Goal: Task Accomplishment & Management: Manage account settings

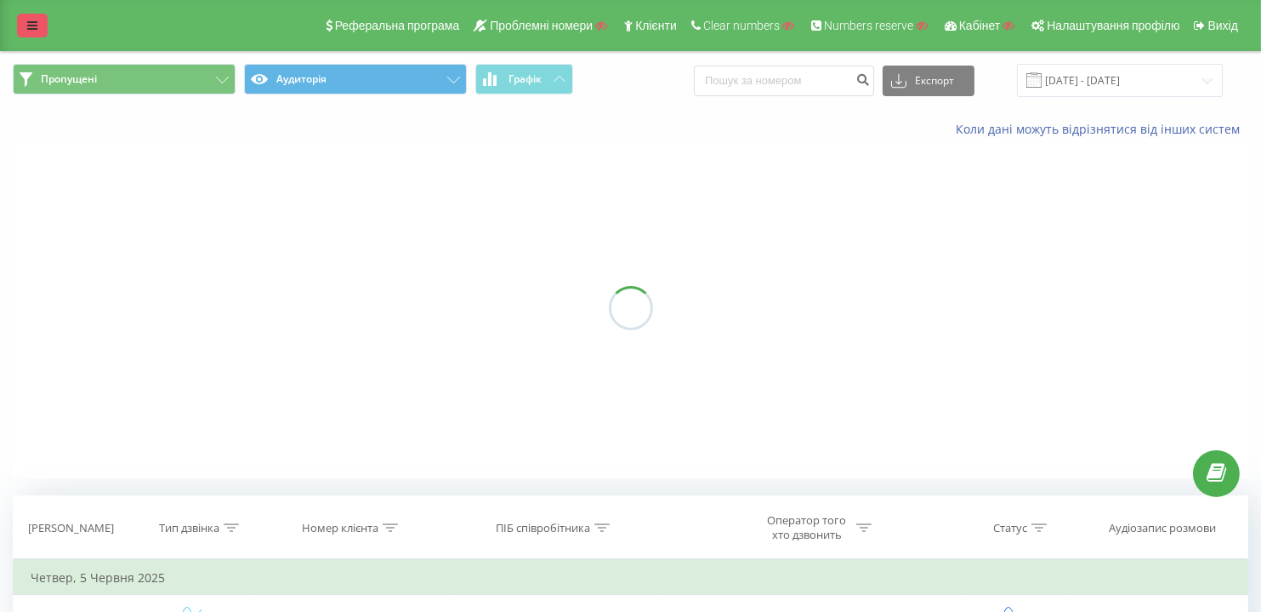
drag, startPoint x: 0, startPoint y: 0, endPoint x: 29, endPoint y: 31, distance: 42.7
click at [29, 31] on icon at bounding box center [32, 26] width 10 height 12
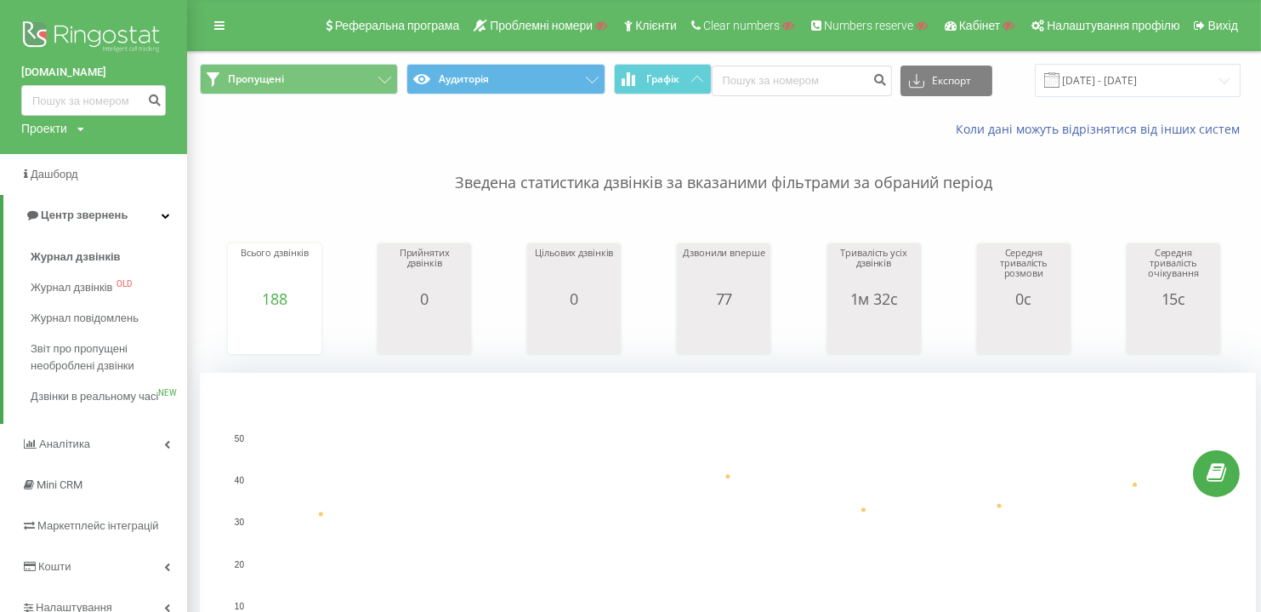
click at [56, 129] on div "Проекти" at bounding box center [44, 128] width 46 height 17
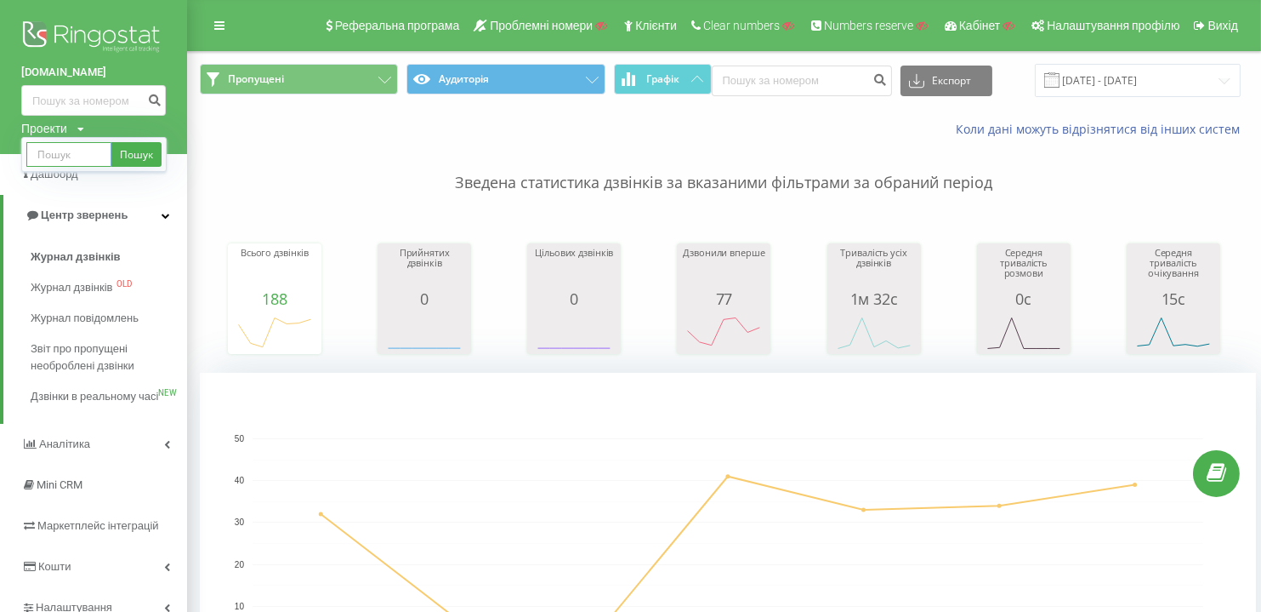
click at [73, 151] on input "text" at bounding box center [68, 154] width 85 height 25
paste input "[DOMAIN_NAME]"
type input "[DOMAIN_NAME]"
click at [143, 155] on link "Пошук" at bounding box center [136, 154] width 50 height 25
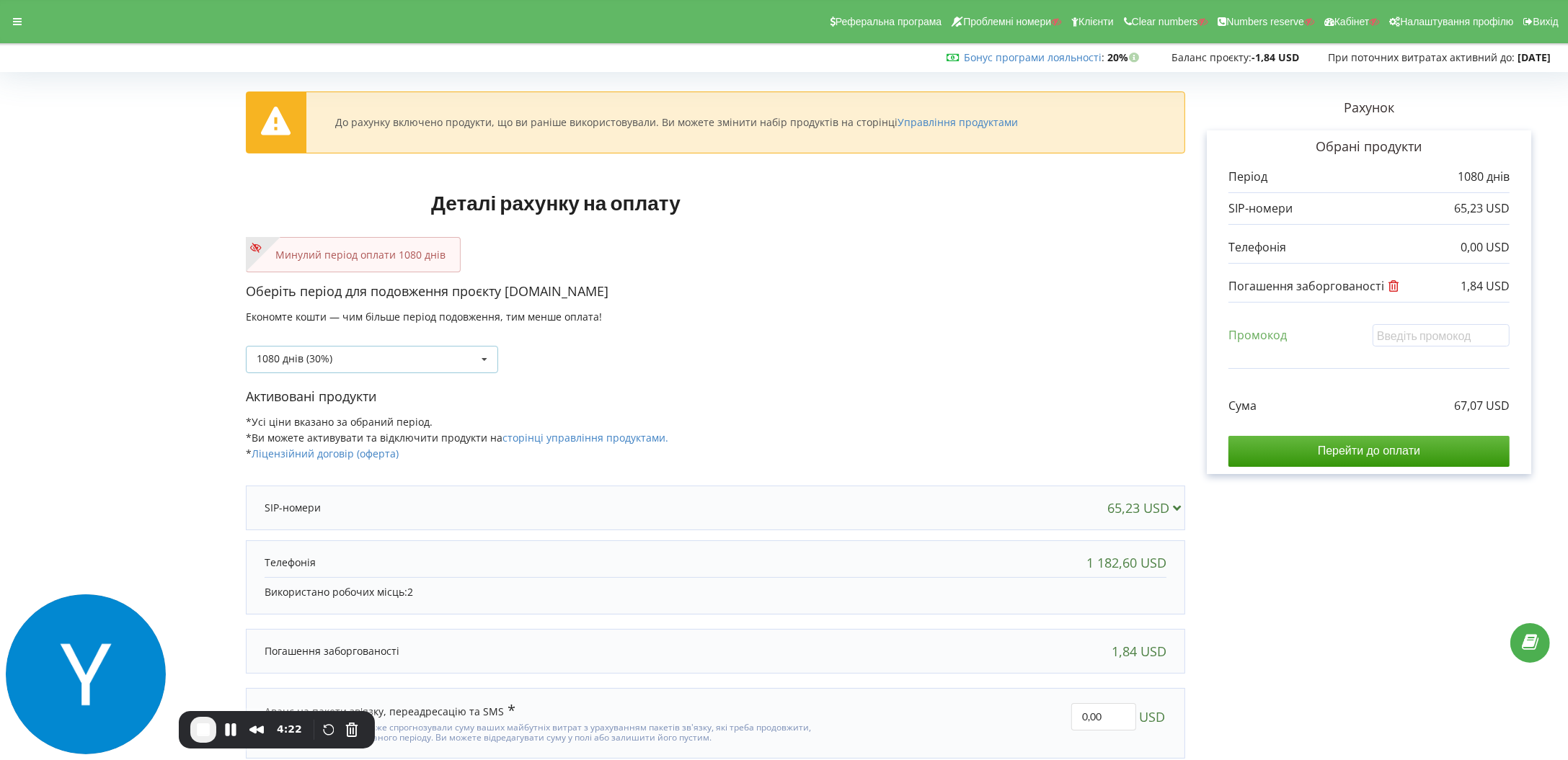
click at [322, 361] on div "1080 днів (30%)" at bounding box center [294, 359] width 75 height 10
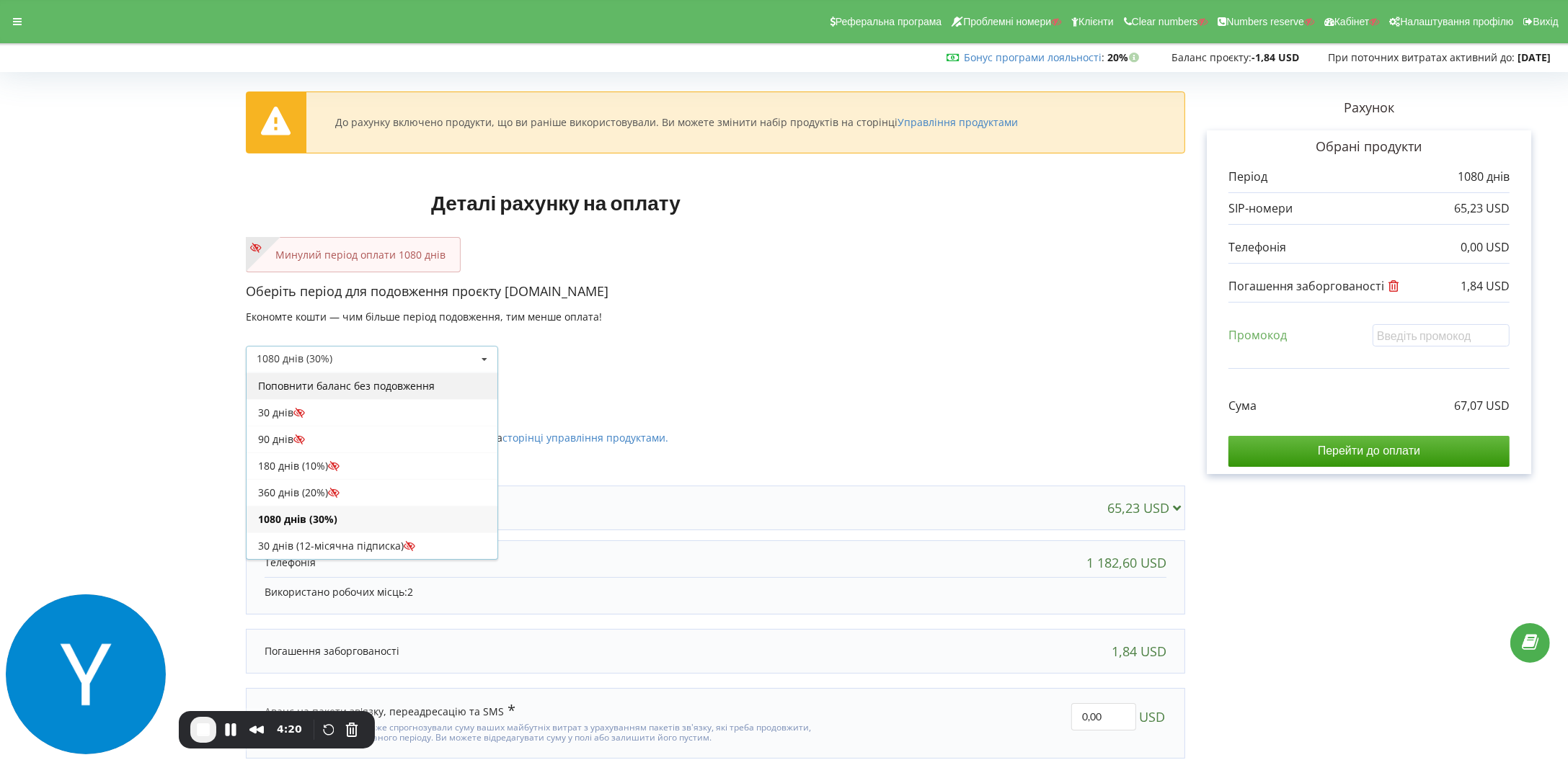
click at [320, 389] on div "Поповнити баланс без подовження" at bounding box center [372, 386] width 251 height 26
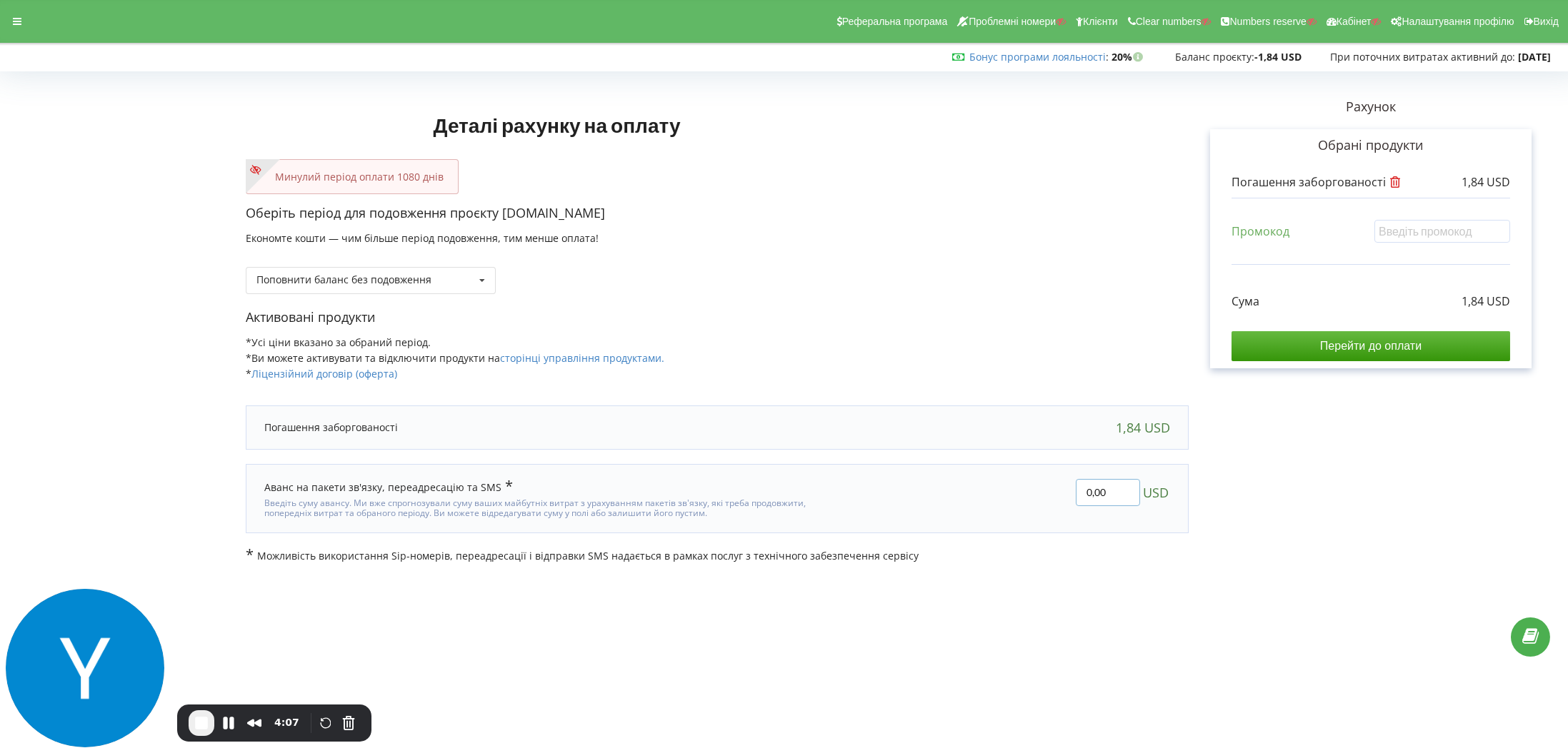
click at [1062, 476] on div "0,00 USD" at bounding box center [1006, 499] width 347 height 60
type input "30"
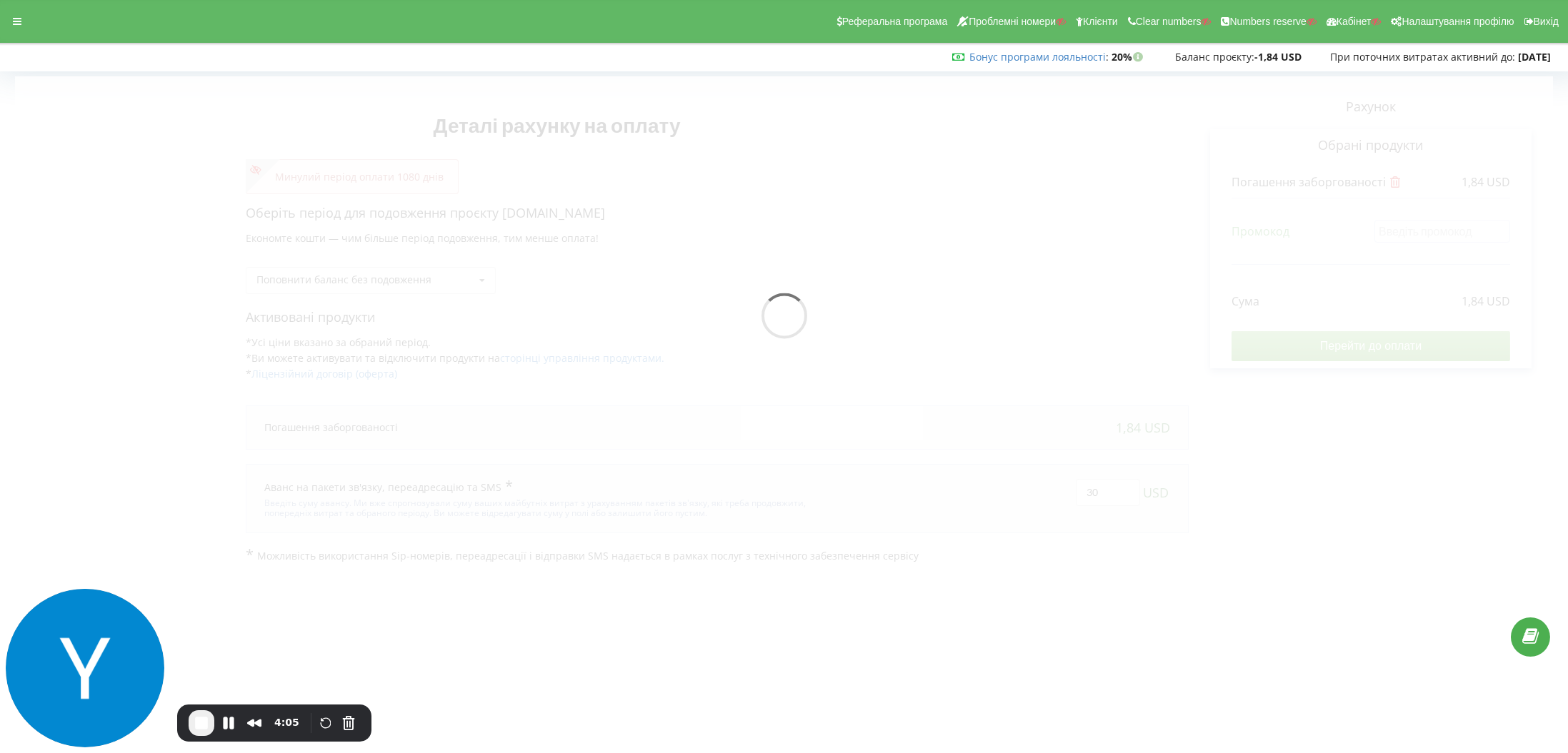
click at [1422, 347] on div "Деталі рахунку на оплату Минулий період оплати 1080 днів Оберіть період для под…" at bounding box center [784, 320] width 1538 height 487
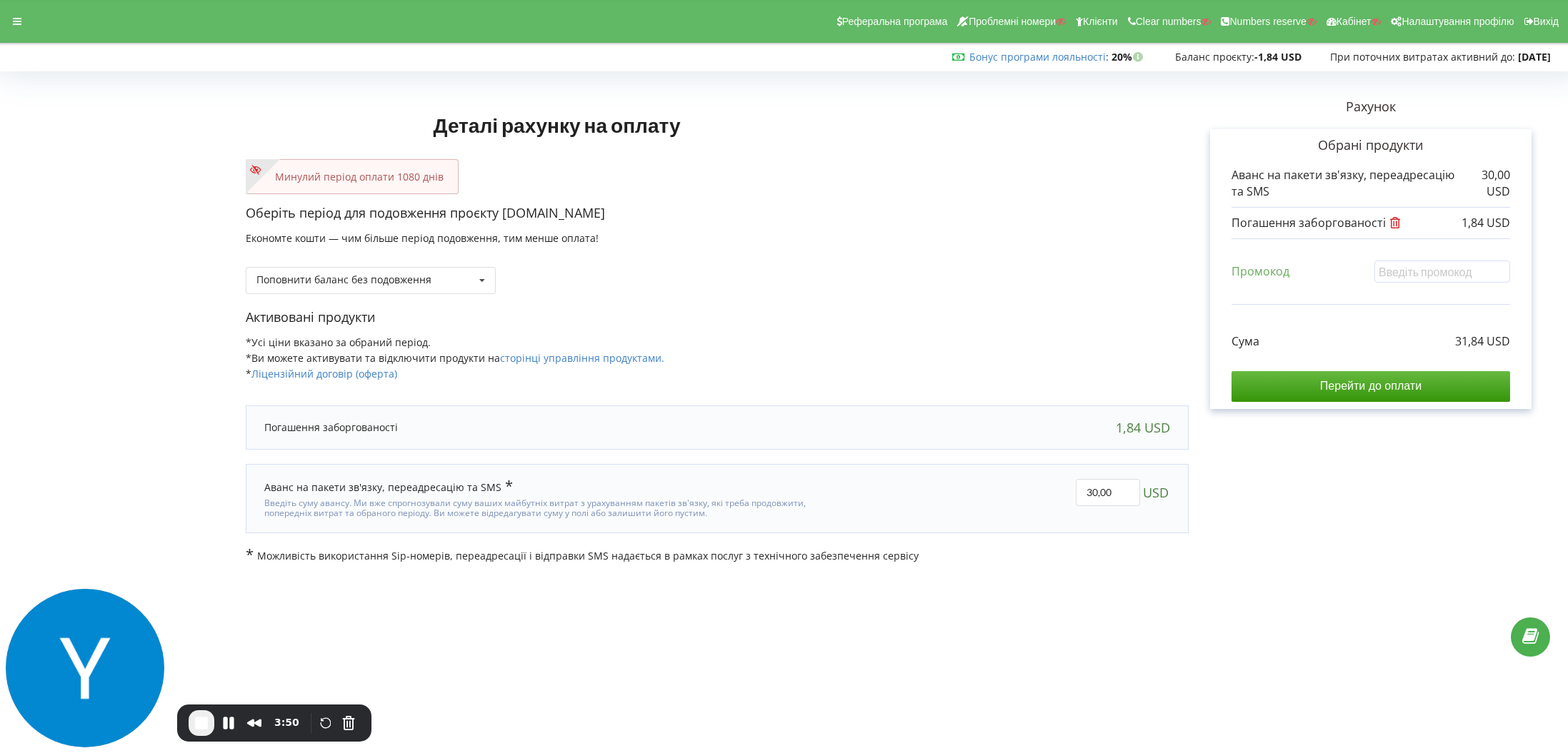
click at [206, 724] on span "End Recording" at bounding box center [202, 723] width 17 height 17
